Goal: Find specific page/section: Find specific page/section

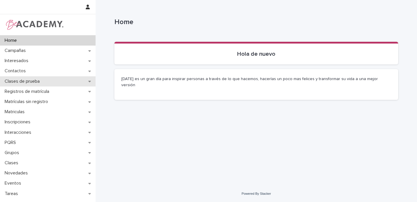
click at [86, 79] on div "Clases de prueba" at bounding box center [48, 81] width 96 height 10
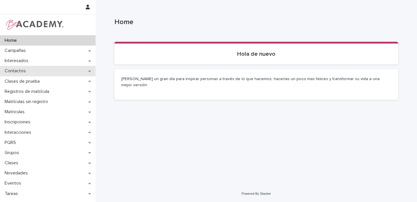
click at [87, 71] on div "Contactos" at bounding box center [48, 71] width 96 height 10
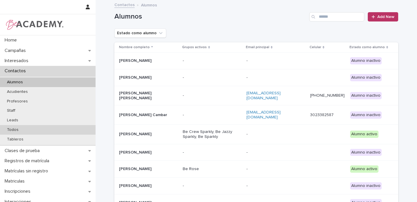
click at [24, 129] on div "Todos" at bounding box center [48, 130] width 96 height 10
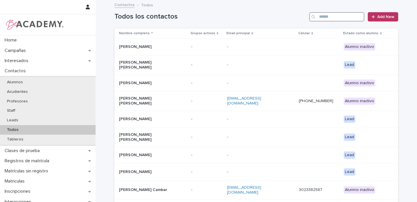
click at [323, 17] on input "Search" at bounding box center [336, 16] width 55 height 9
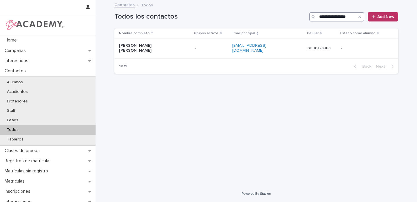
type input "**********"
click at [200, 46] on p "-" at bounding box center [211, 48] width 33 height 5
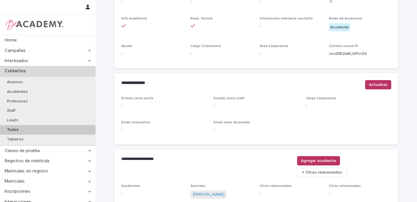
scroll to position [235, 0]
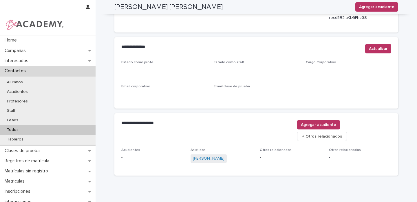
click at [224, 155] on link "[PERSON_NAME]" at bounding box center [209, 158] width 32 height 6
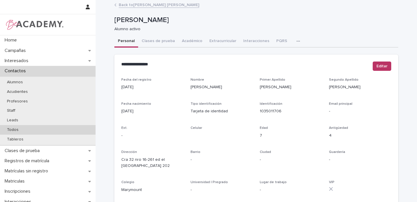
click at [10, 129] on p "Todos" at bounding box center [12, 129] width 21 height 5
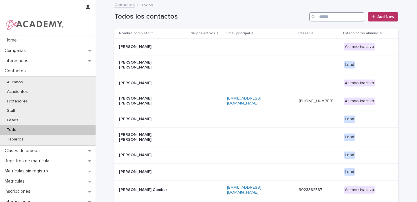
click at [339, 17] on input "Search" at bounding box center [336, 16] width 55 height 9
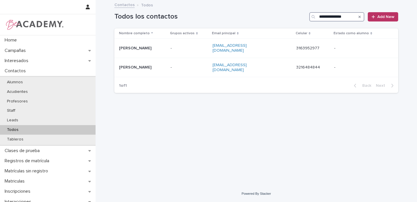
type input "**********"
click at [166, 47] on p "[PERSON_NAME]" at bounding box center [142, 48] width 47 height 5
click at [166, 63] on div "[PERSON_NAME]" at bounding box center [142, 68] width 47 height 10
